Goal: Transaction & Acquisition: Purchase product/service

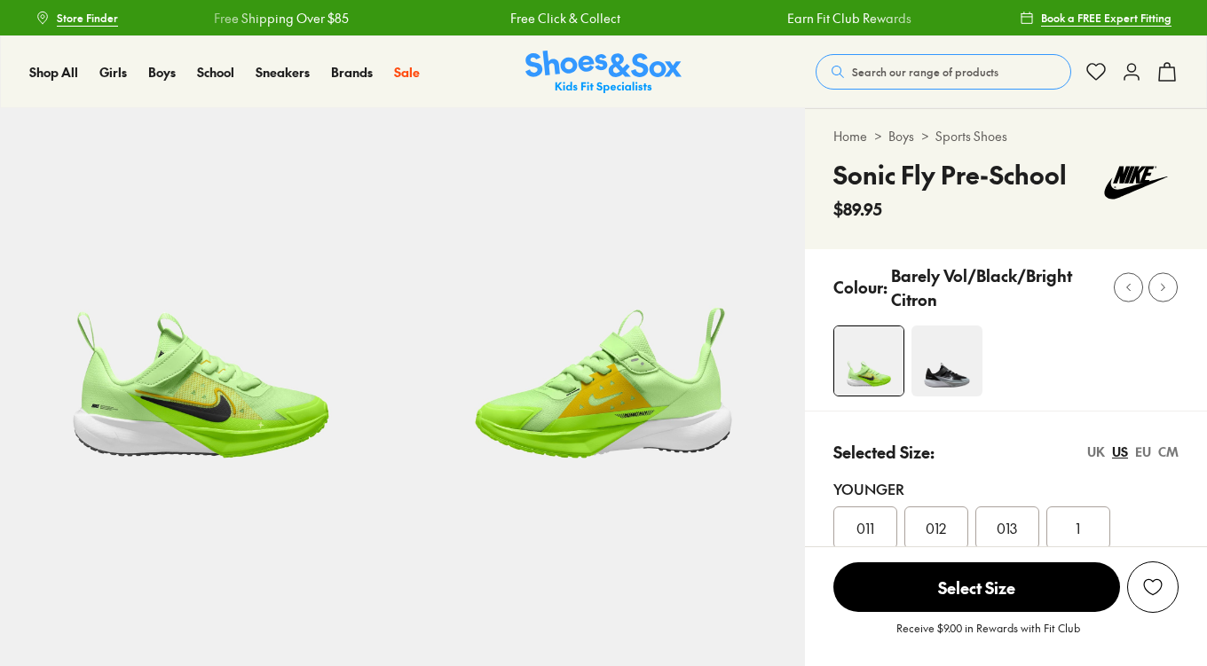
select select "*"
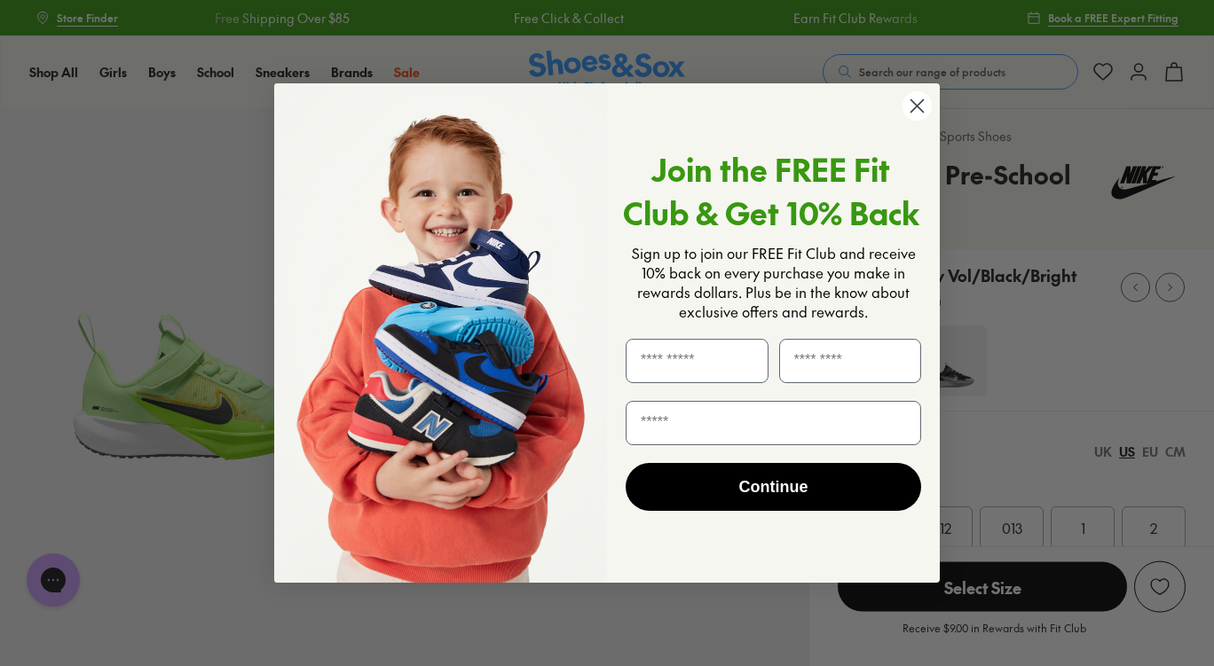
click at [916, 99] on circle "Close dialog" at bounding box center [916, 105] width 29 height 29
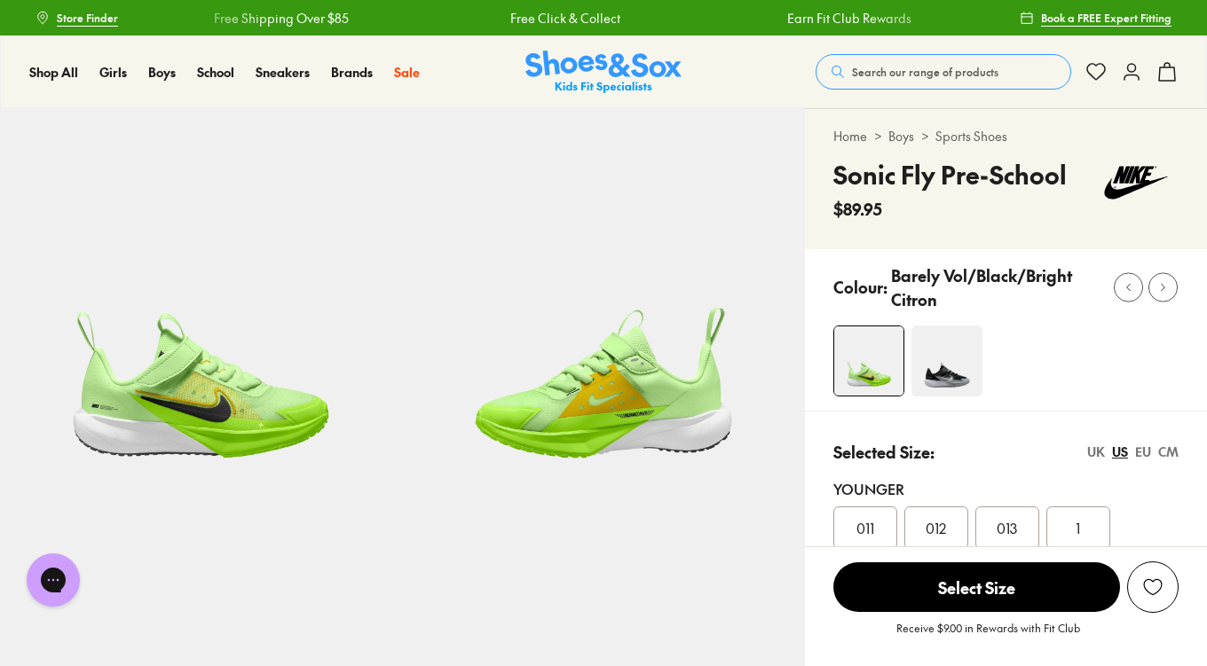
click at [178, 416] on img at bounding box center [201, 309] width 402 height 402
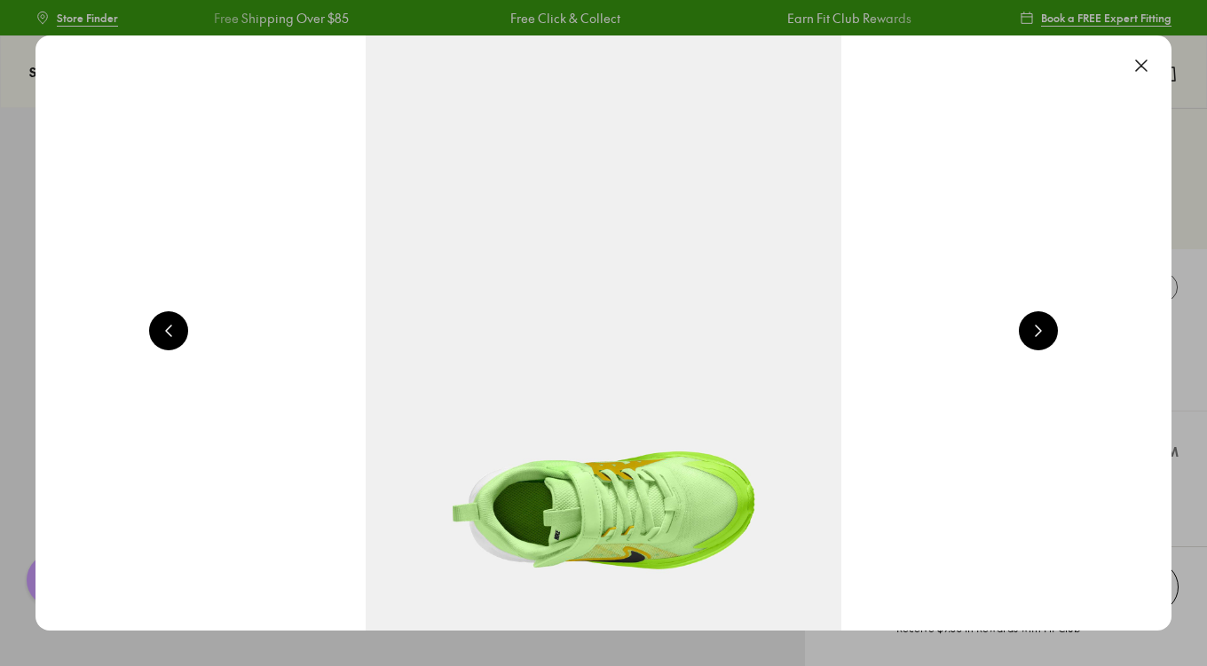
scroll to position [0, 1143]
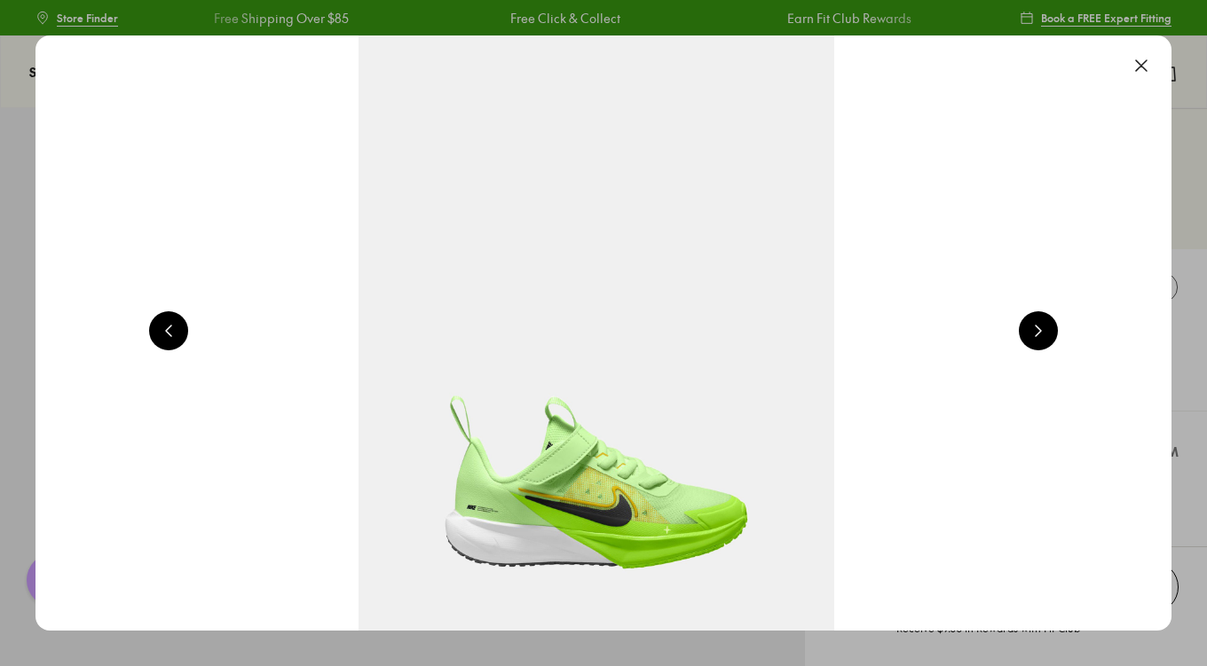
click at [634, 534] on img at bounding box center [596, 332] width 1136 height 595
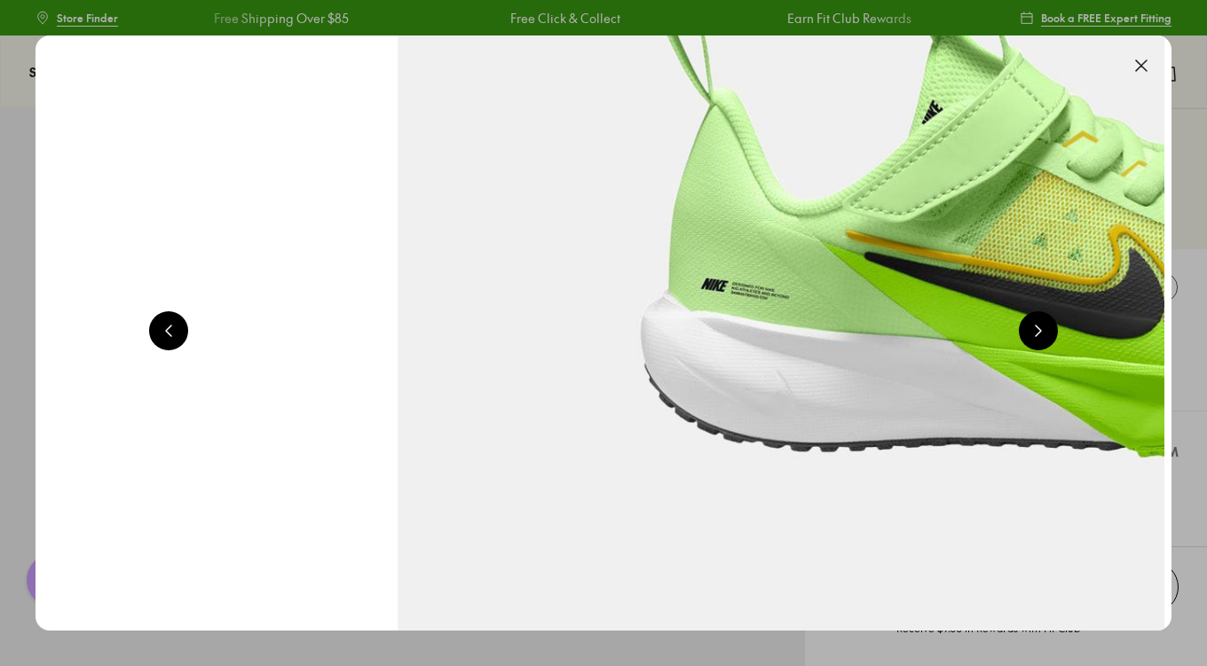
click at [1152, 67] on button at bounding box center [1141, 65] width 39 height 39
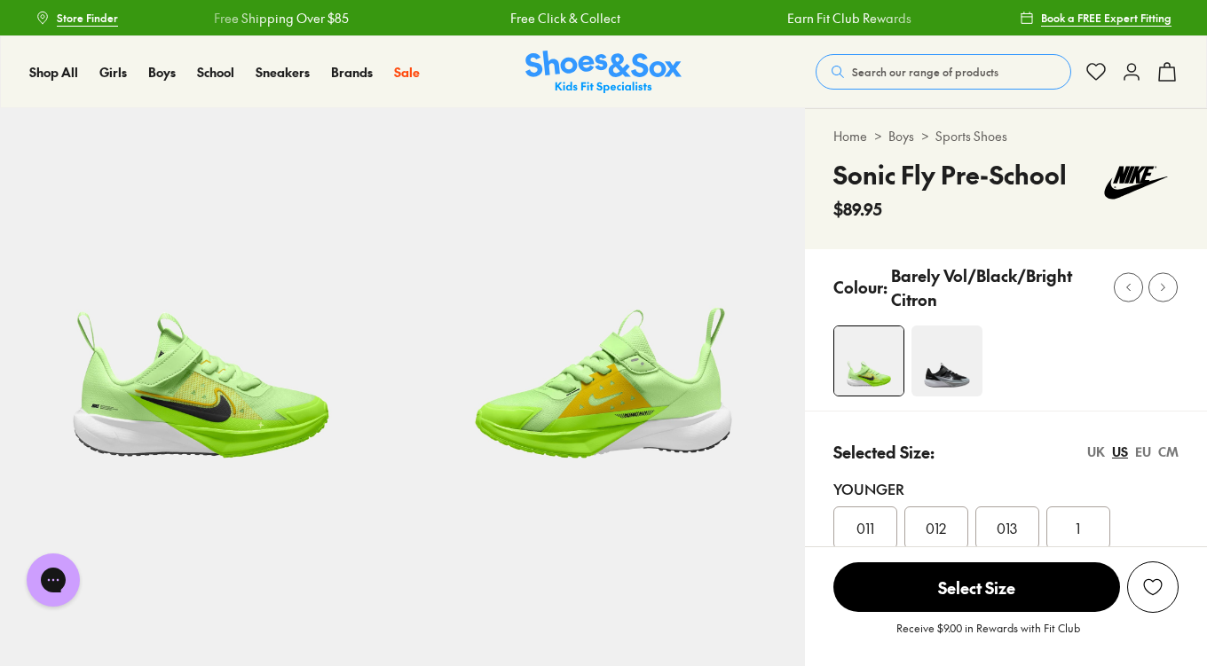
click at [240, 434] on img at bounding box center [201, 309] width 402 height 402
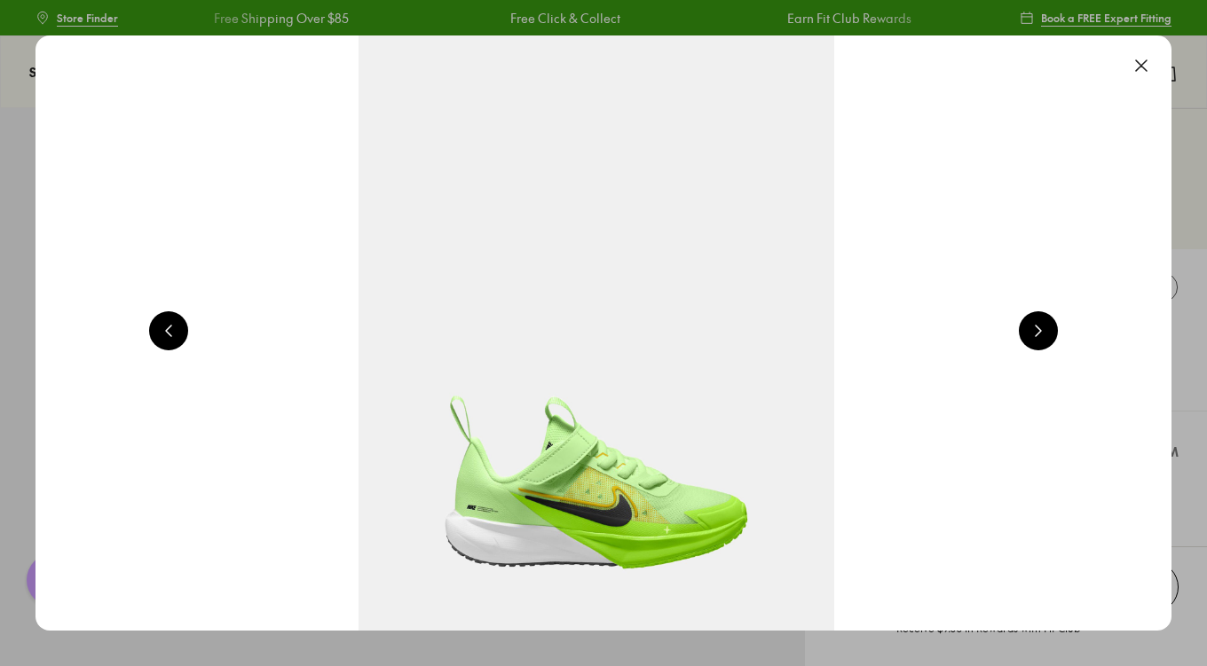
click at [473, 520] on img at bounding box center [596, 332] width 1136 height 595
click at [1146, 63] on button at bounding box center [1141, 65] width 39 height 39
